Goal: Navigation & Orientation: Find specific page/section

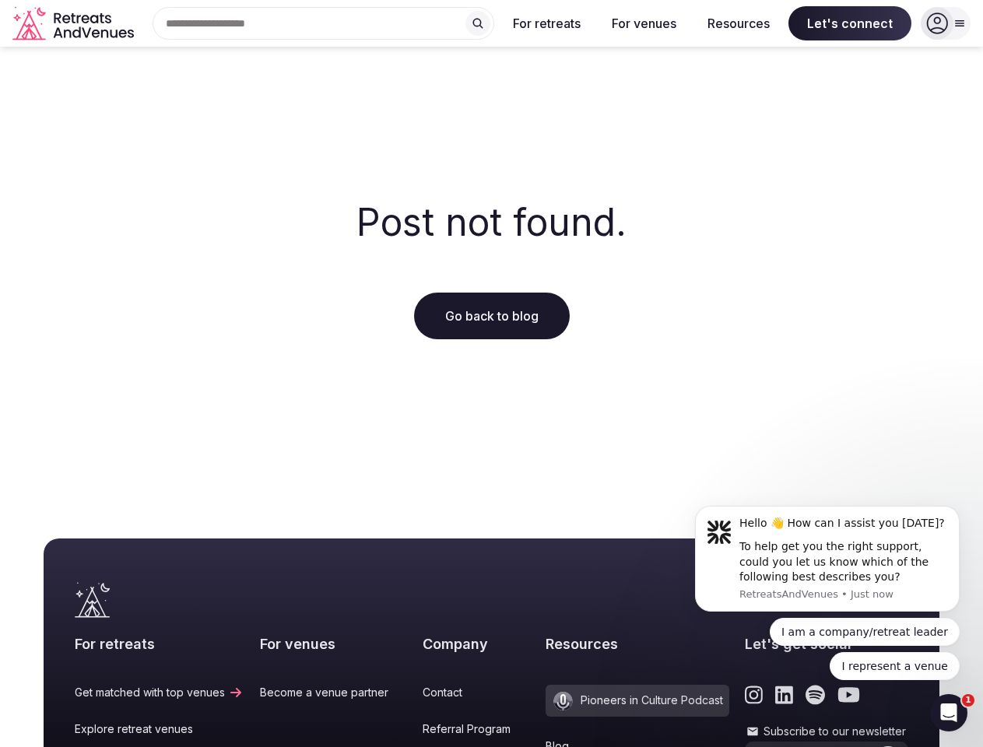
click at [491, 373] on div "Post not found. Go back to blog" at bounding box center [491, 271] width 983 height 448
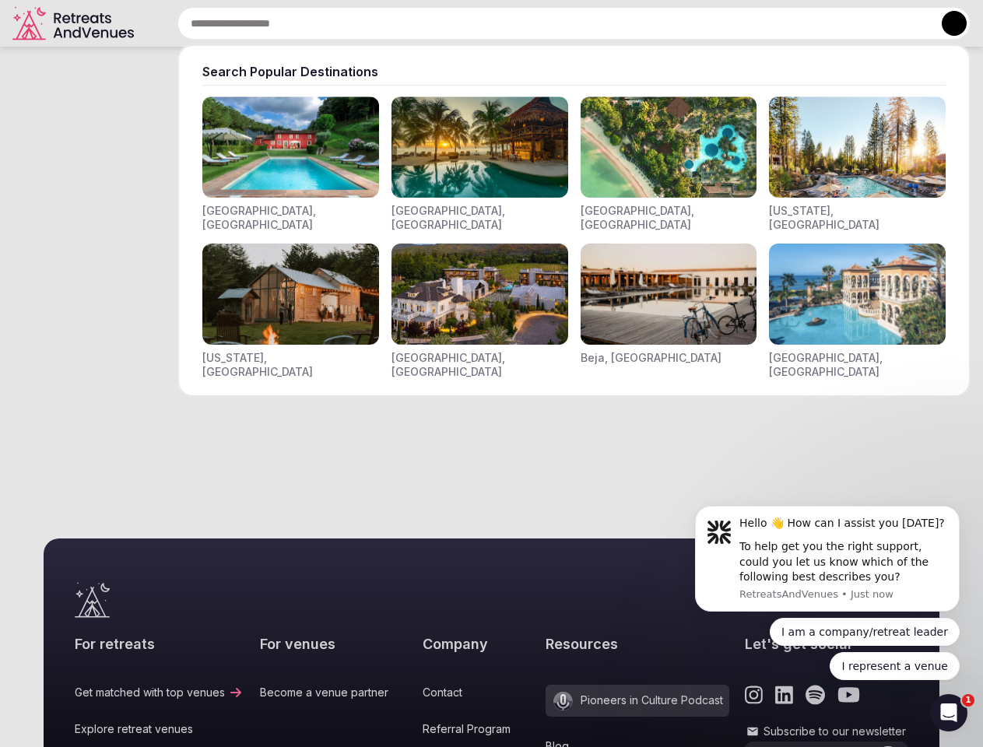
click at [324, 23] on input "text" at bounding box center [573, 23] width 793 height 33
click at [478, 23] on input "text" at bounding box center [573, 23] width 793 height 33
click at [547, 23] on input "text" at bounding box center [573, 23] width 793 height 33
click at [643, 23] on input "text" at bounding box center [573, 23] width 793 height 33
click at [738, 23] on input "text" at bounding box center [573, 23] width 793 height 33
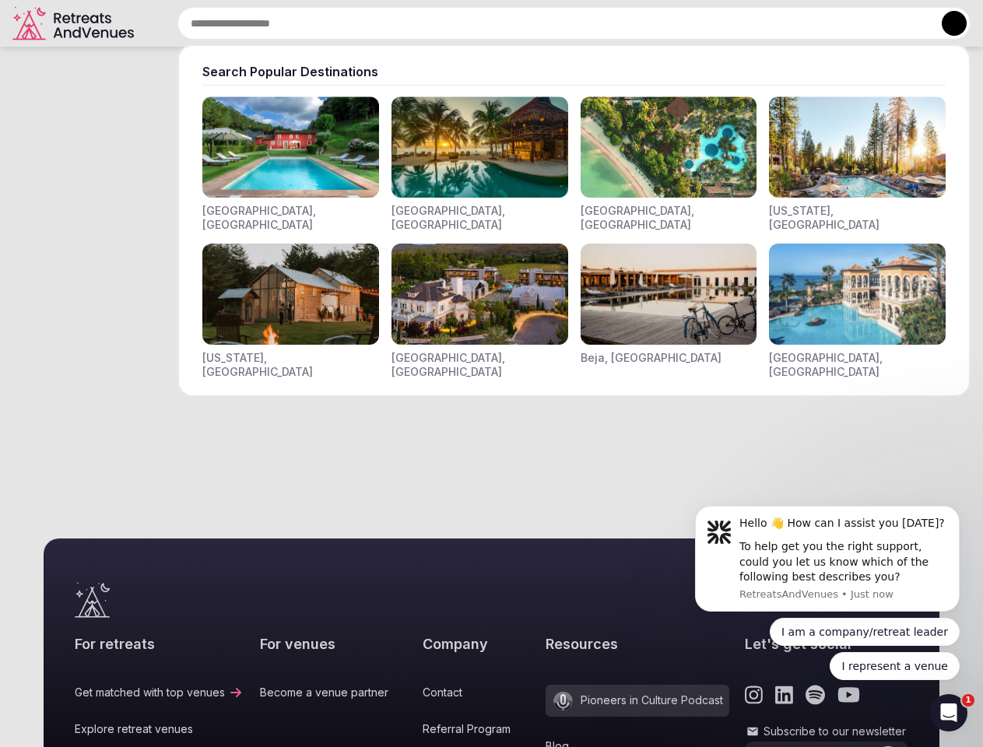
click at [850, 23] on input "text" at bounding box center [573, 23] width 793 height 33
click at [945, 23] on button at bounding box center [953, 23] width 25 height 25
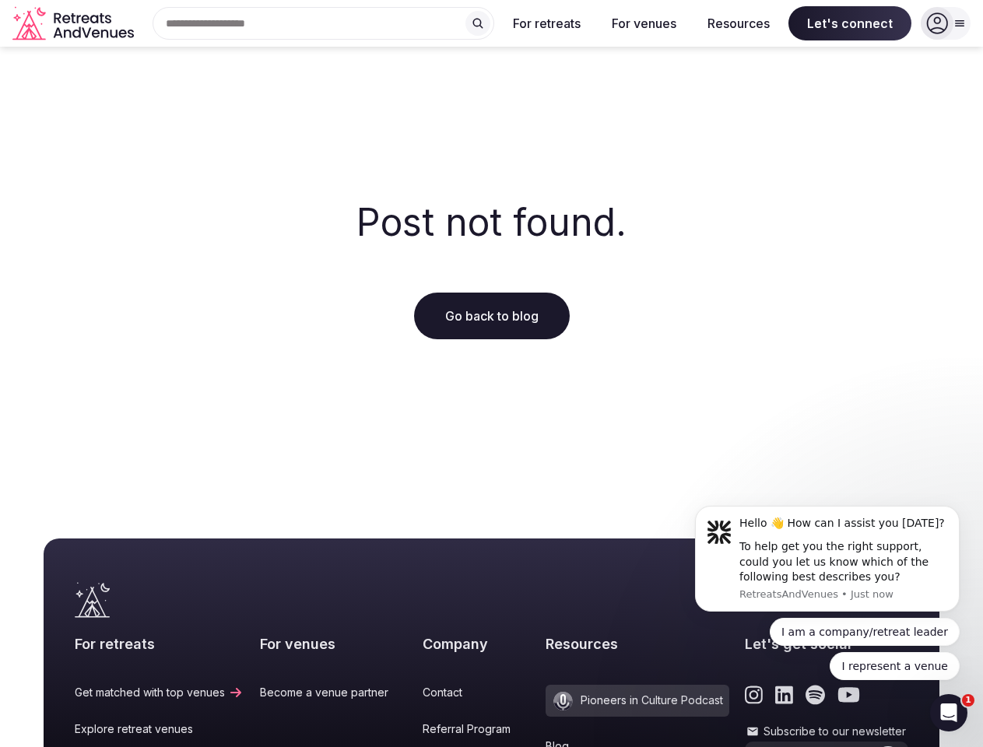
click at [827, 559] on div "To help get you the right support, could you let us know which of the following…" at bounding box center [843, 562] width 209 height 46
